Goal: Task Accomplishment & Management: Use online tool/utility

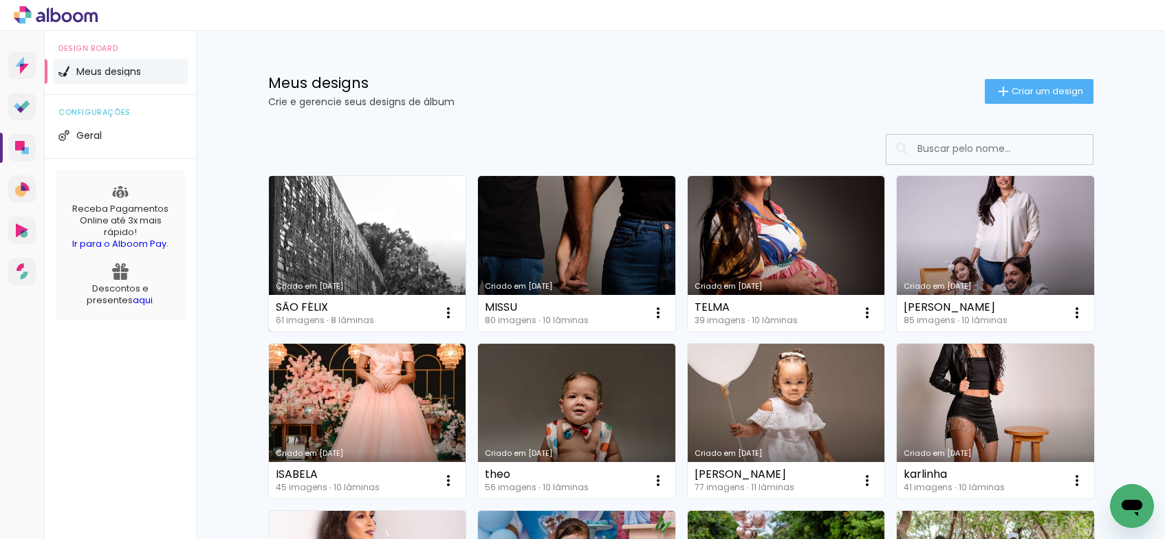
click at [391, 250] on link "Criado em [DATE]" at bounding box center [367, 253] width 197 height 155
